Goal: Task Accomplishment & Management: Manage account settings

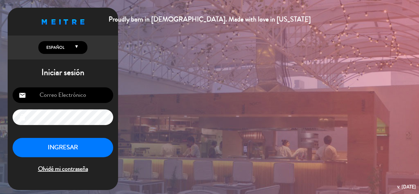
type input "[EMAIL_ADDRESS][DOMAIN_NAME]"
click at [57, 156] on button "INGRESAR" at bounding box center [63, 147] width 101 height 19
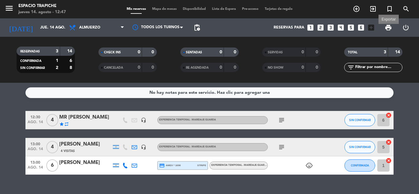
click at [385, 28] on span "print" at bounding box center [388, 27] width 7 height 7
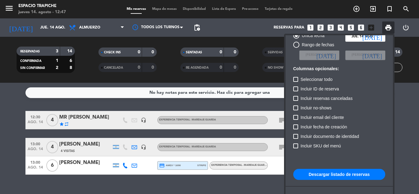
scroll to position [31, 0]
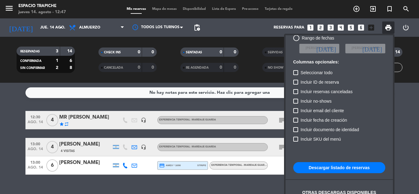
click at [340, 167] on button "Descargar listado de reservas" at bounding box center [339, 167] width 92 height 11
drag, startPoint x: 23, startPoint y: 159, endPoint x: 37, endPoint y: 153, distance: 14.8
click at [23, 158] on div at bounding box center [209, 97] width 419 height 194
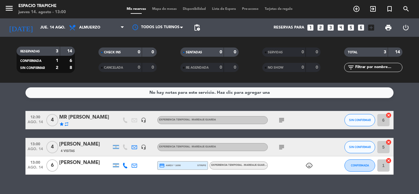
click at [134, 165] on icon at bounding box center [135, 166] width 6 height 6
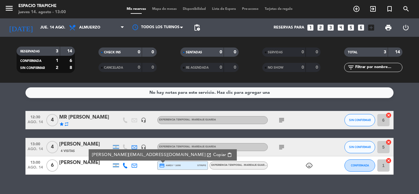
click at [213, 153] on span "Copiar" at bounding box center [219, 155] width 13 height 6
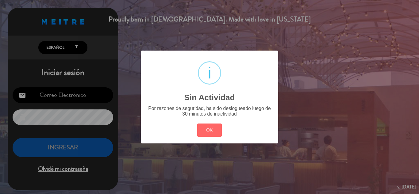
type input "[EMAIL_ADDRESS][DOMAIN_NAME]"
